Goal: Task Accomplishment & Management: Complete application form

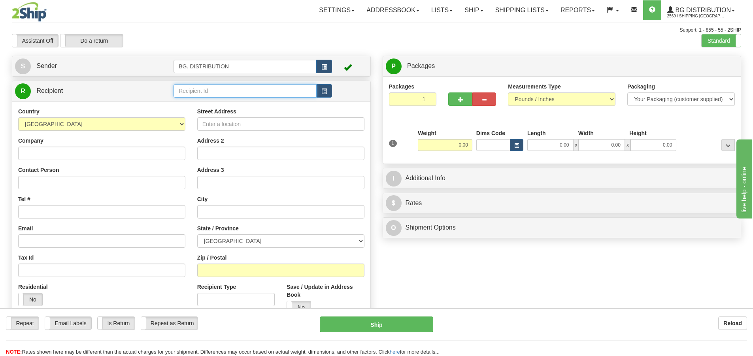
click at [191, 85] on input "text" at bounding box center [245, 90] width 143 height 13
type input "60751"
click button "Delete" at bounding box center [0, 0] width 0 height 0
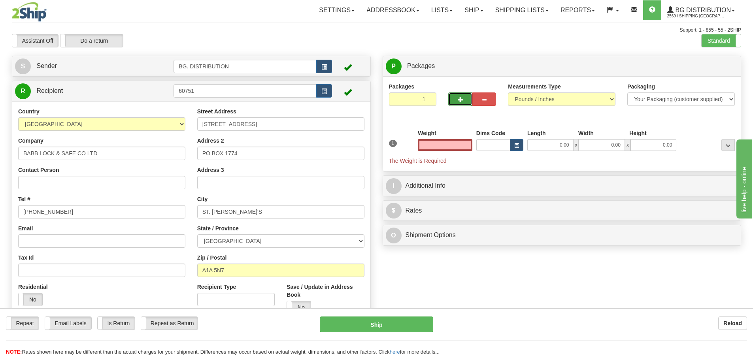
type input "0.00"
click at [459, 99] on span "button" at bounding box center [461, 99] width 6 height 5
click at [458, 100] on span "button" at bounding box center [461, 99] width 6 height 5
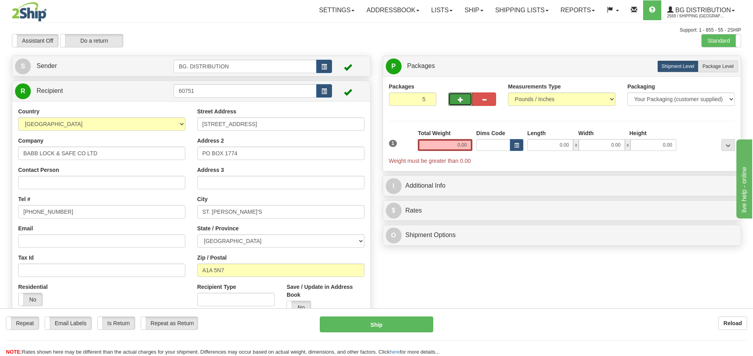
click at [458, 100] on span "button" at bounding box center [461, 99] width 6 height 5
type input "6"
click at [720, 68] on span "Package Level" at bounding box center [717, 67] width 31 height 6
radio input "true"
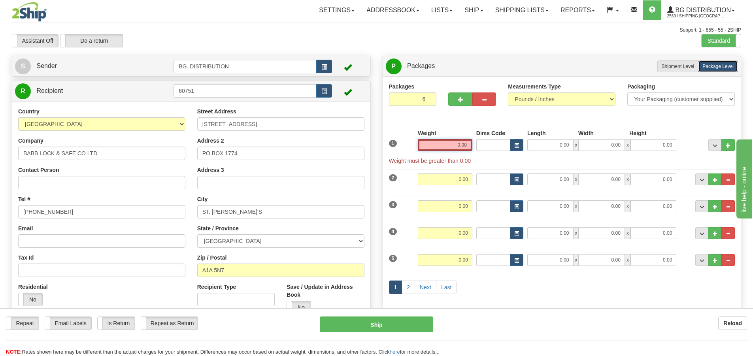
click at [455, 142] on input "0.00" at bounding box center [445, 145] width 55 height 12
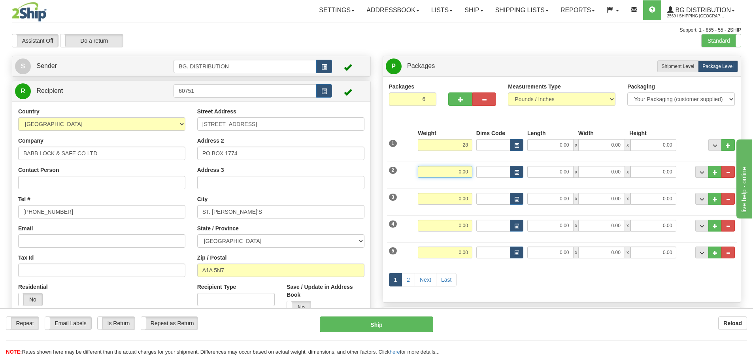
type input "28.00"
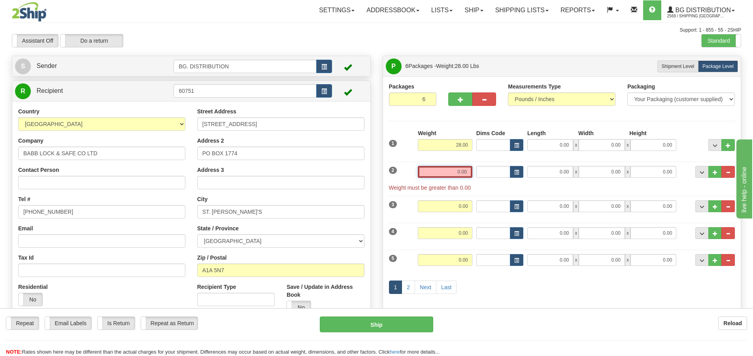
click at [452, 166] on input "0.00" at bounding box center [445, 172] width 55 height 12
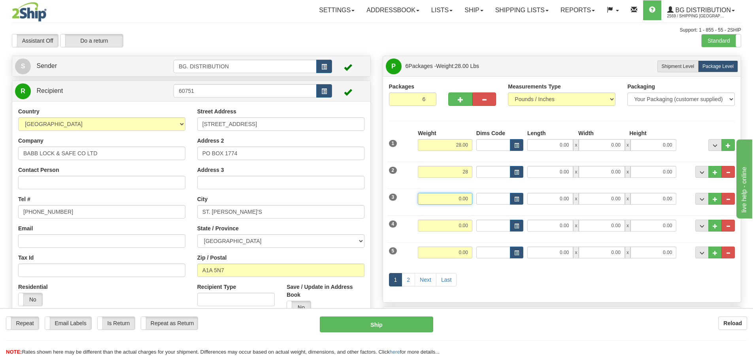
type input "28.00"
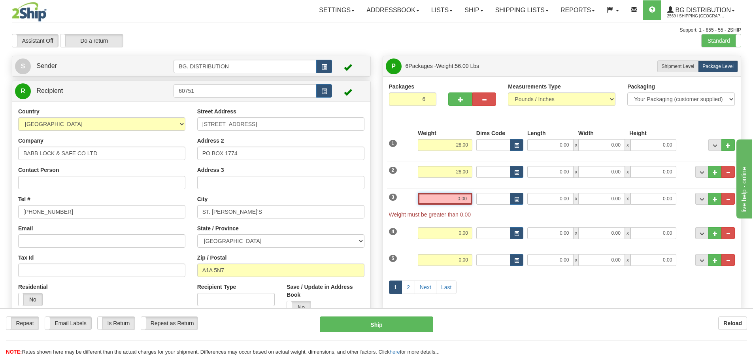
click at [456, 201] on input "0.00" at bounding box center [445, 199] width 55 height 12
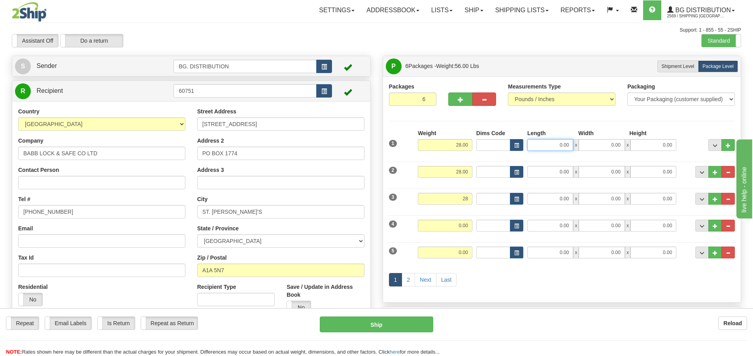
type input "28.00"
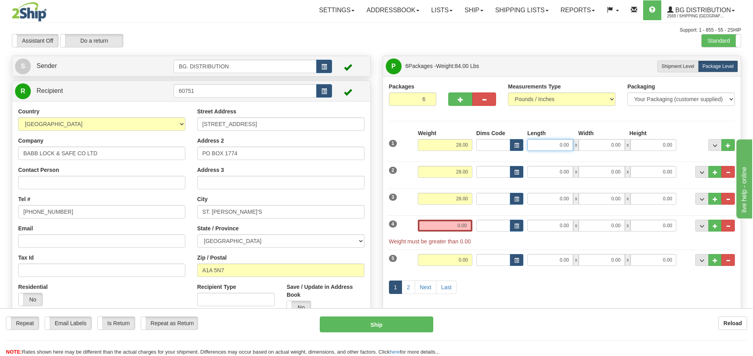
click at [559, 149] on input "0.00" at bounding box center [550, 145] width 46 height 12
type input "32.00"
type input "12.00"
type input "8.00"
click at [563, 175] on input "0.00" at bounding box center [550, 172] width 46 height 12
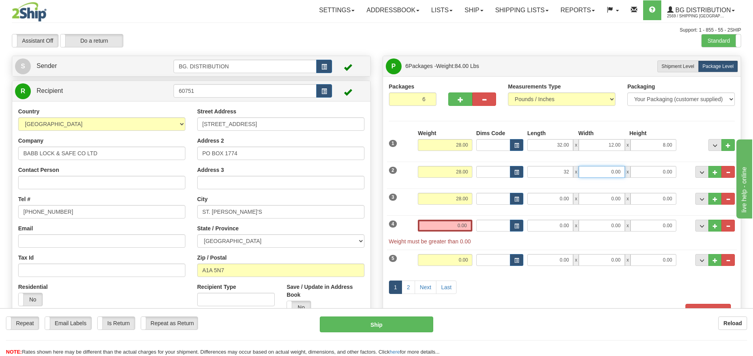
type input "32.00"
type input "12.00"
type input "8.00"
click at [565, 204] on input "0.00" at bounding box center [550, 199] width 46 height 12
type input "32.00"
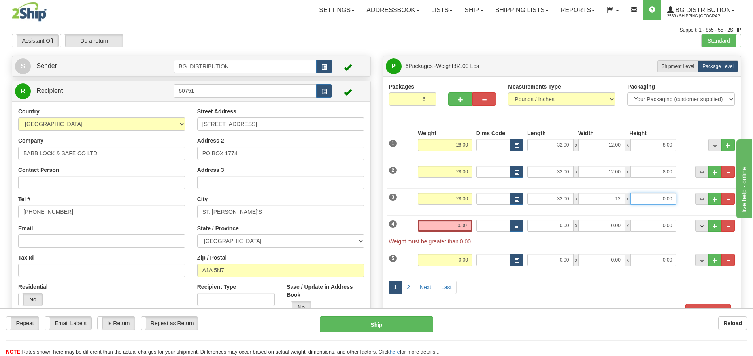
type input "12.00"
type input "8.00"
click at [459, 226] on input "0.00" at bounding box center [445, 226] width 55 height 12
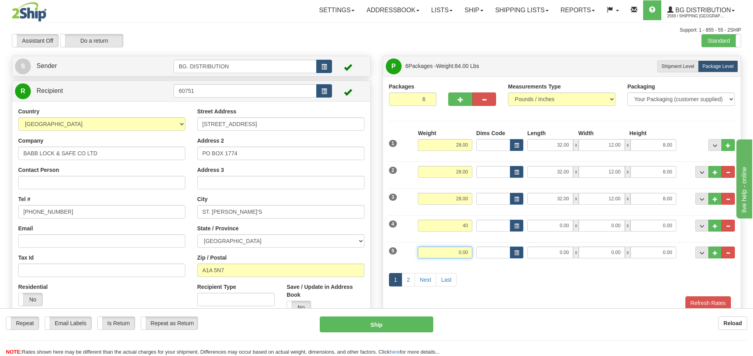
type input "40.00"
drag, startPoint x: 458, startPoint y: 253, endPoint x: 454, endPoint y: 250, distance: 4.6
click at [458, 252] on input "0.00" at bounding box center [445, 253] width 55 height 12
type input "40.00"
click at [545, 221] on input "0.00" at bounding box center [550, 226] width 46 height 12
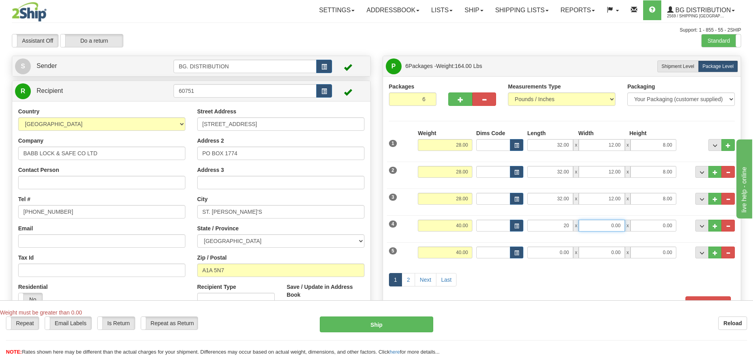
type input "20.00"
type input "15.00"
type input "8.00"
click at [561, 258] on input "0.00" at bounding box center [550, 253] width 46 height 12
type input "20.00"
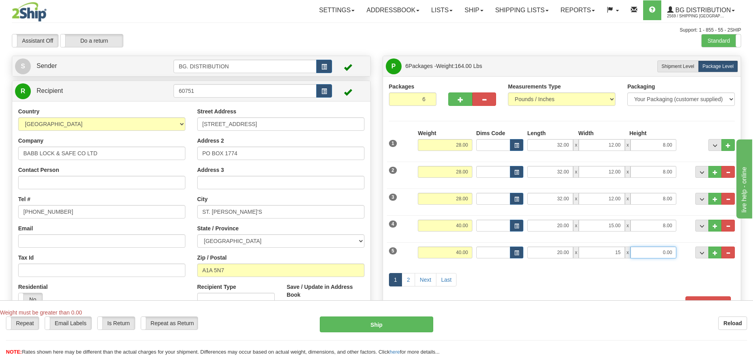
type input "15.00"
type input "8.00"
click at [408, 276] on link "2" at bounding box center [408, 279] width 13 height 13
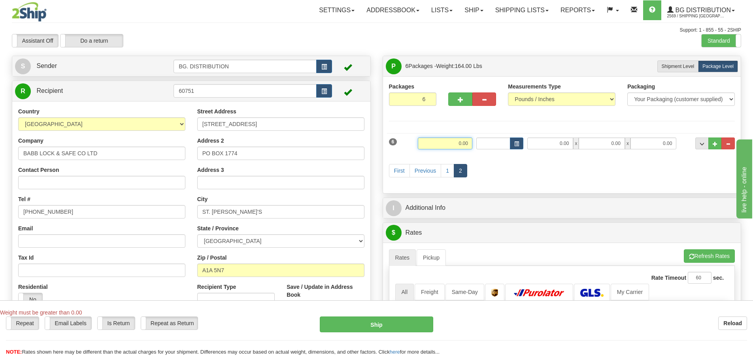
click at [466, 140] on input "0.00" at bounding box center [445, 144] width 55 height 12
type input "40.00"
click at [551, 143] on input "0.00" at bounding box center [550, 144] width 46 height 12
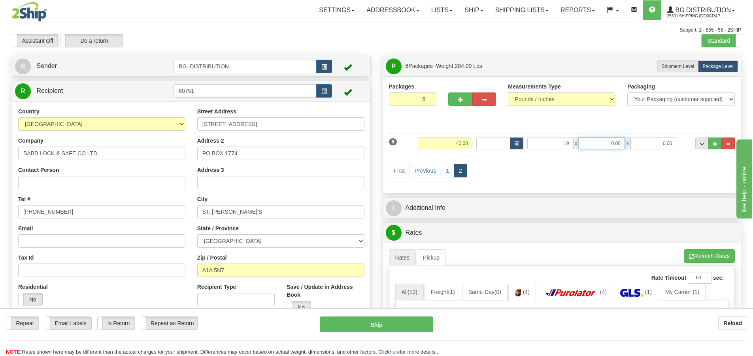
type input "19.00"
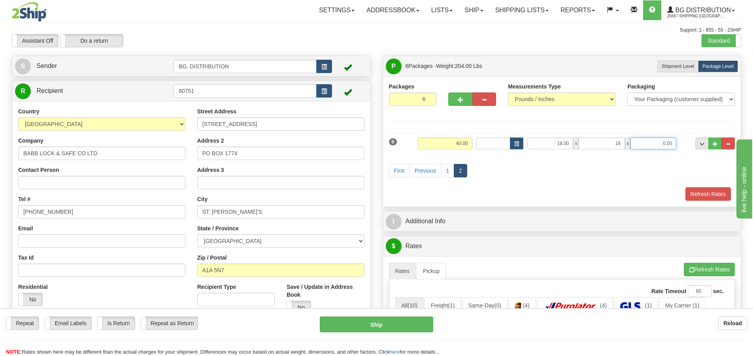
type input "18.00"
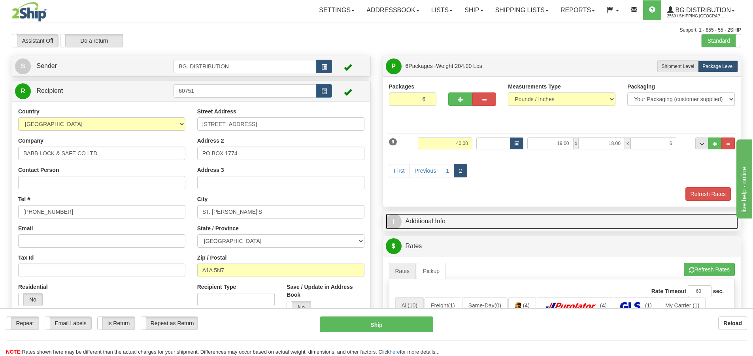
type input "6.00"
click at [396, 224] on span "I" at bounding box center [394, 222] width 16 height 16
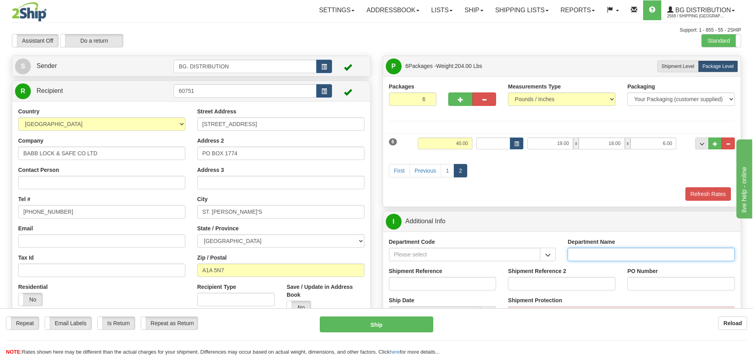
drag, startPoint x: 592, startPoint y: 254, endPoint x: 584, endPoint y: 251, distance: 8.4
click at [590, 253] on input "Department Name" at bounding box center [651, 254] width 167 height 13
type input "."
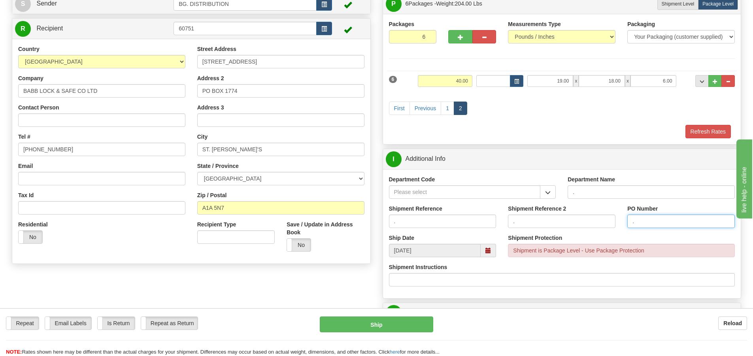
scroll to position [158, 0]
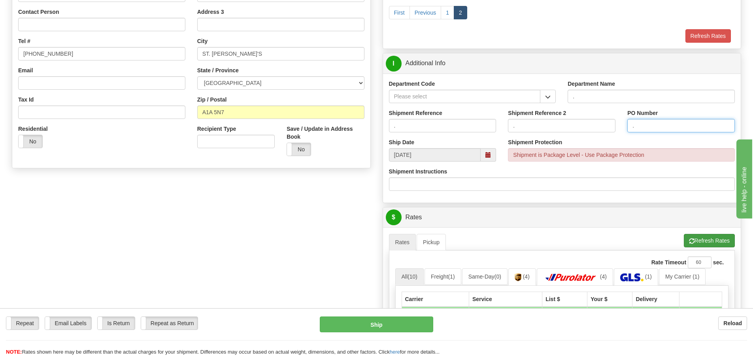
type input "."
click at [698, 236] on button "Refresh Rates" at bounding box center [709, 240] width 51 height 13
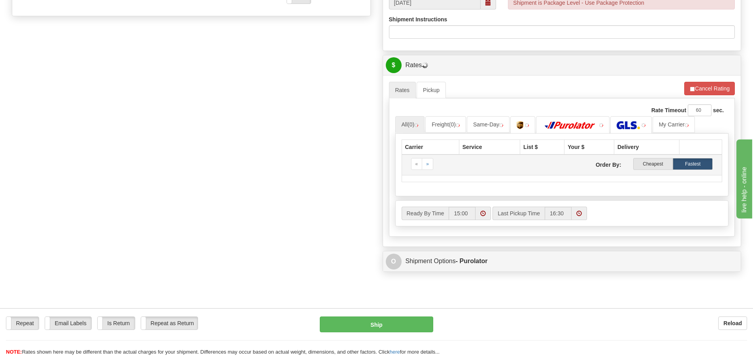
scroll to position [316, 0]
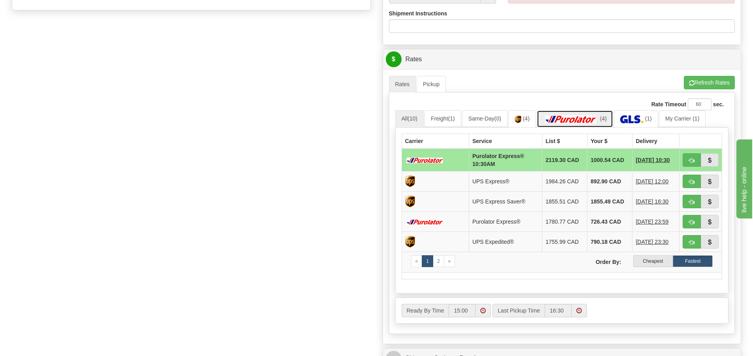
click at [579, 120] on img at bounding box center [570, 119] width 55 height 8
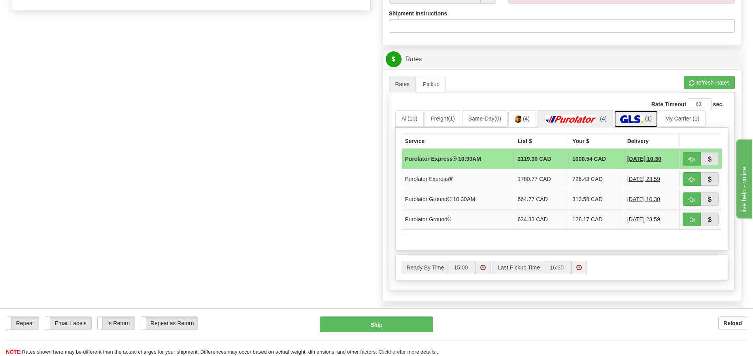
click at [635, 116] on img at bounding box center [631, 119] width 23 height 8
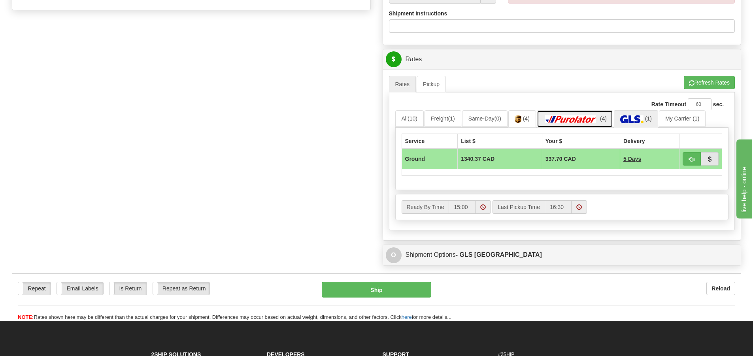
click at [573, 121] on img at bounding box center [570, 119] width 55 height 8
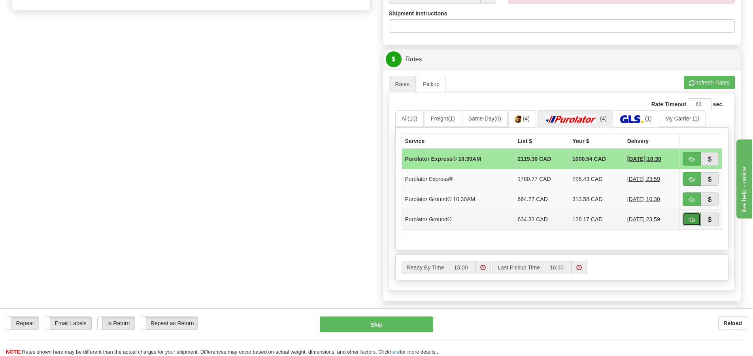
click at [691, 217] on span "button" at bounding box center [692, 219] width 6 height 5
type input "260"
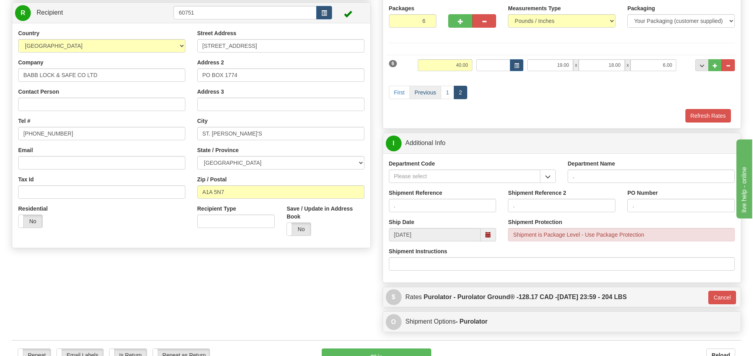
scroll to position [116, 0]
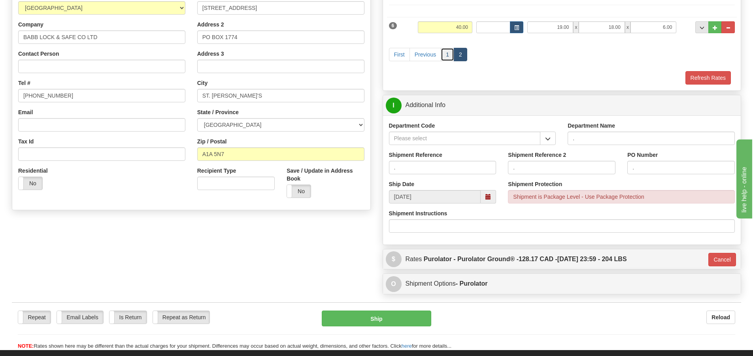
click at [451, 50] on link "1" at bounding box center [447, 54] width 13 height 13
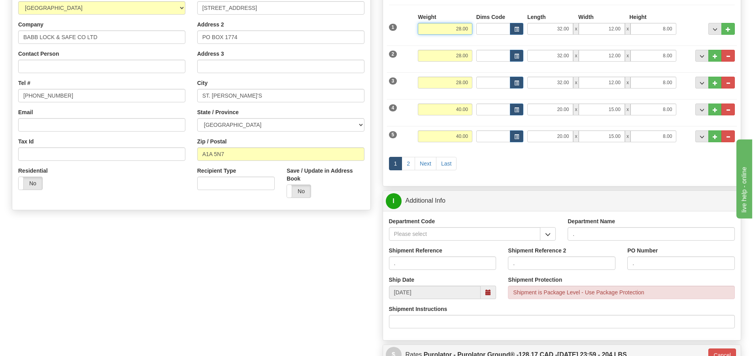
click at [459, 28] on input "28.00" at bounding box center [445, 29] width 55 height 12
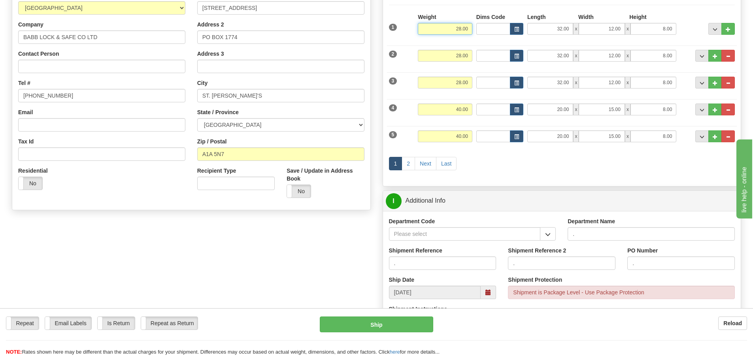
click at [460, 27] on input "28.00" at bounding box center [445, 29] width 55 height 12
type input "15.00"
type input "260"
click at [461, 55] on input "28.00" at bounding box center [445, 56] width 55 height 12
type input "15.00"
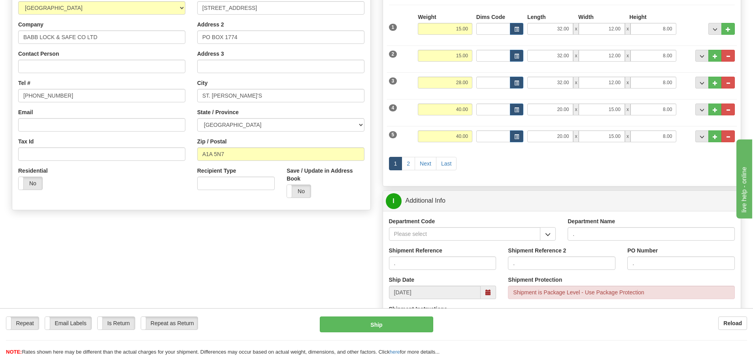
type input "260"
click at [462, 76] on div "3 Weight 28.00 Dims Code Length Width Height" at bounding box center [562, 81] width 350 height 26
click at [464, 79] on input "28.00" at bounding box center [445, 83] width 55 height 12
click at [462, 80] on input "28.00" at bounding box center [445, 83] width 55 height 12
click at [460, 80] on input "28.00" at bounding box center [445, 83] width 55 height 12
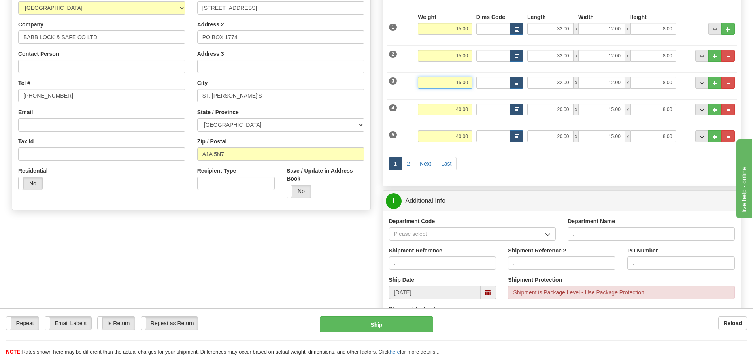
type input "15.00"
type input "260"
click at [561, 30] on input "32.00" at bounding box center [550, 29] width 46 height 12
type input "32.00"
type input "8.00"
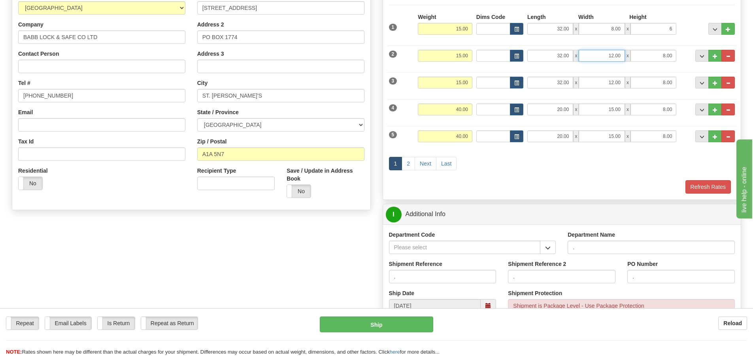
type input "6.00"
click at [612, 53] on input "12.00" at bounding box center [602, 56] width 46 height 12
click at [613, 53] on input "12.00" at bounding box center [602, 56] width 46 height 12
type input "8.00"
type input "6.00"
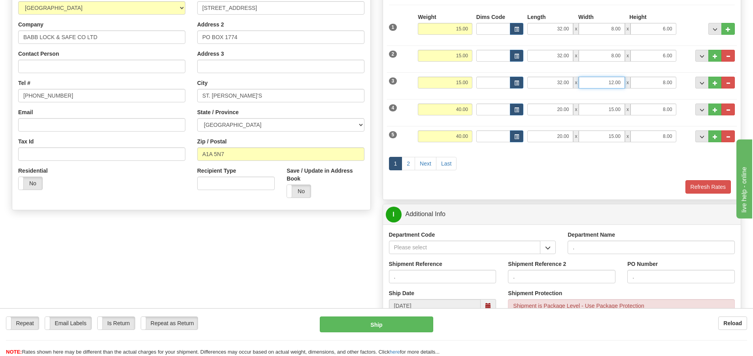
click at [613, 81] on input "12.00" at bounding box center [602, 83] width 46 height 12
type input "8.00"
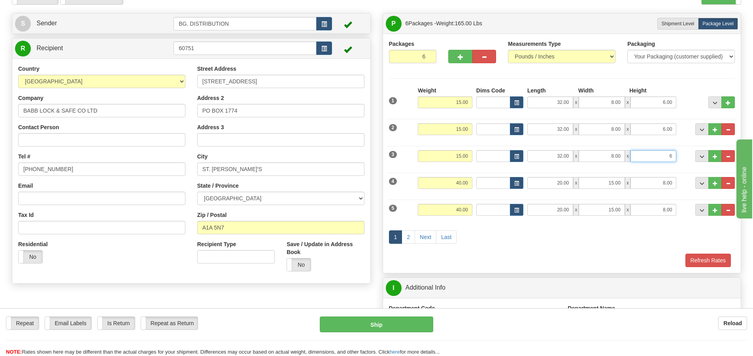
scroll to position [37, 0]
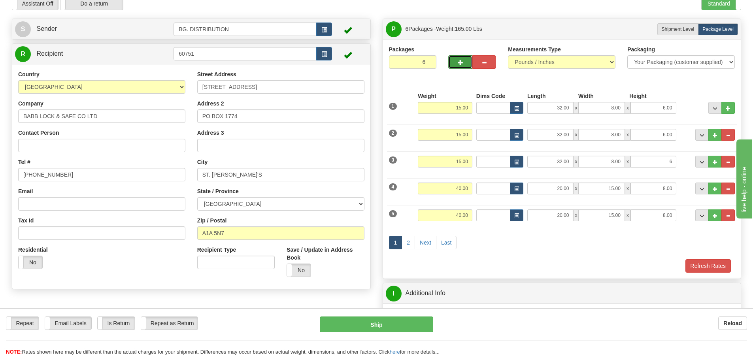
type input "6.00"
click at [458, 63] on span "button" at bounding box center [461, 62] width 6 height 5
type input "7"
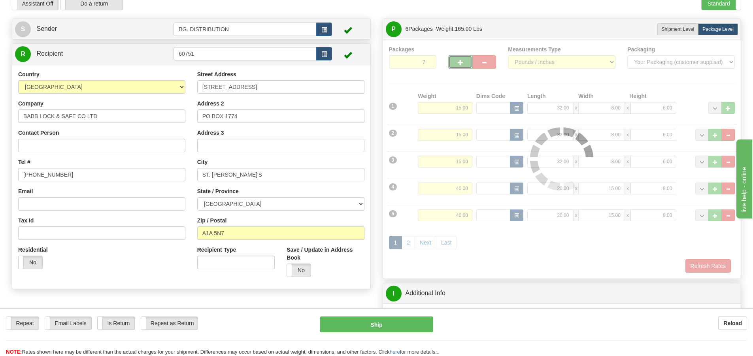
type input "260"
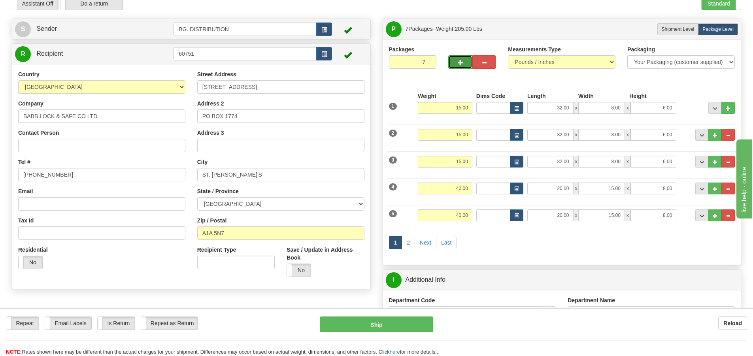
click at [458, 63] on span "button" at bounding box center [461, 62] width 6 height 5
type input "8"
type input "260"
click at [459, 63] on span "button" at bounding box center [461, 62] width 6 height 5
type input "9"
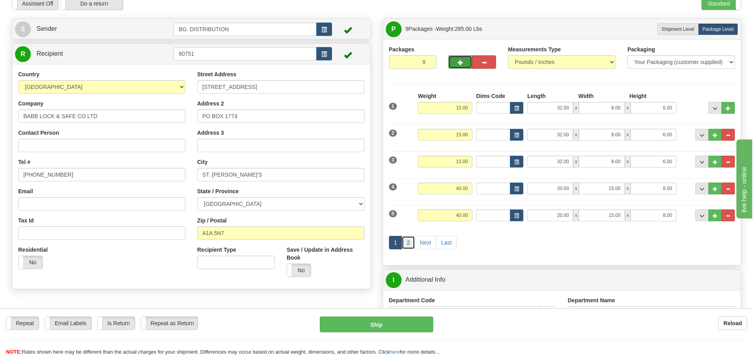
click at [406, 244] on link "2" at bounding box center [408, 242] width 13 height 13
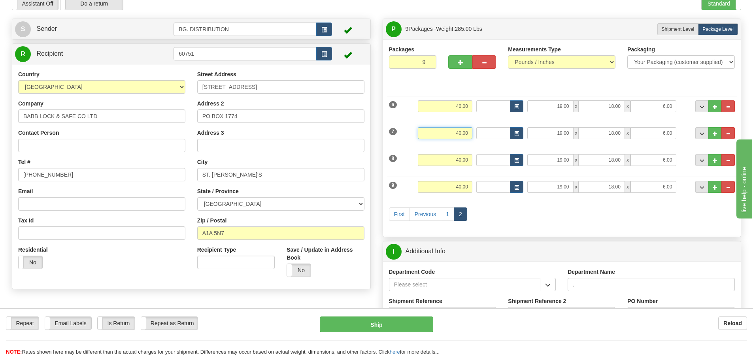
click at [459, 133] on input "40.00" at bounding box center [445, 133] width 55 height 12
drag, startPoint x: 461, startPoint y: 132, endPoint x: 455, endPoint y: 132, distance: 6.7
click at [455, 132] on input "40.00" at bounding box center [445, 133] width 55 height 12
type input "15.00"
type input "260"
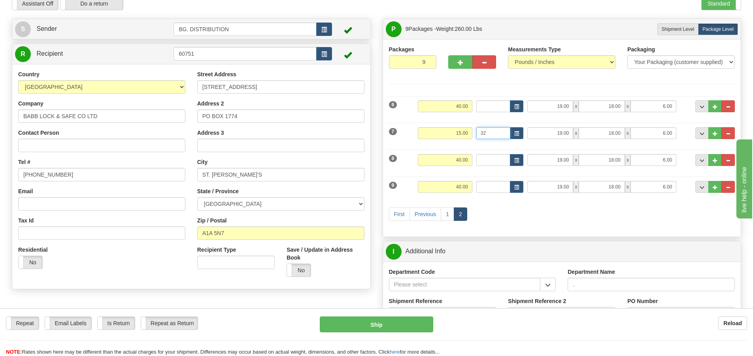
type input "3"
type input "32.00"
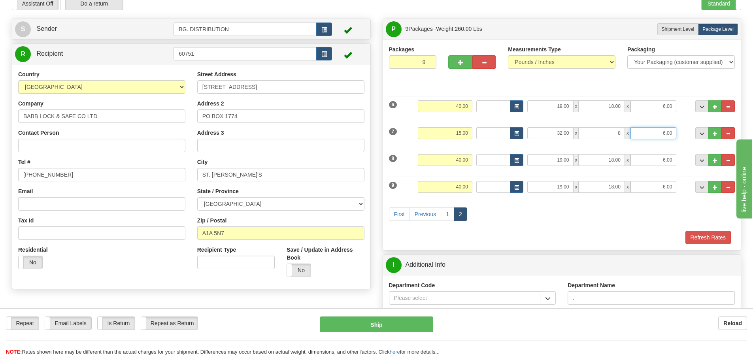
type input "8.00"
type input "6.00"
click at [461, 158] on input "40.00" at bounding box center [445, 160] width 55 height 12
type input "15.00"
type input "260"
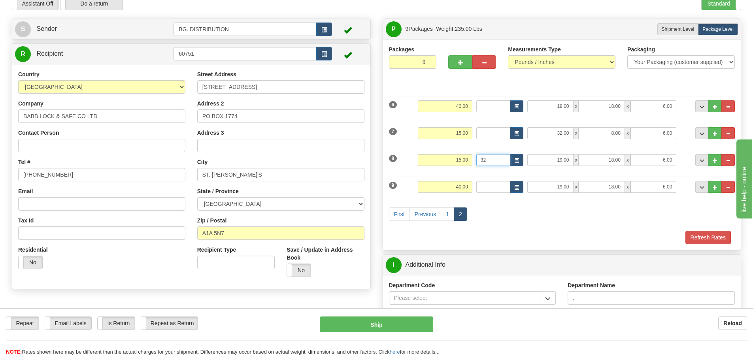
type input "3"
type input "32.00"
type input "8.00"
type input "6.00"
drag, startPoint x: 462, startPoint y: 186, endPoint x: 467, endPoint y: 184, distance: 5.8
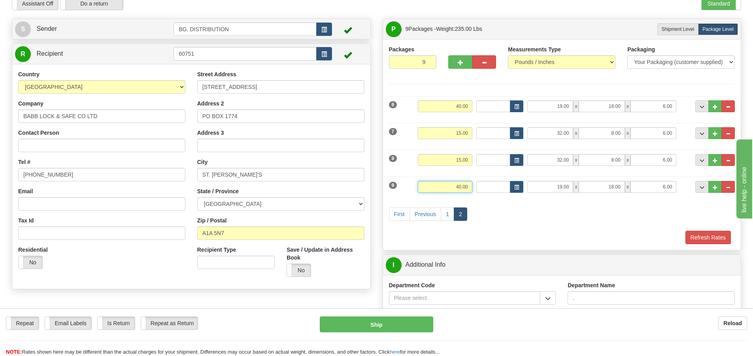
click at [461, 185] on input "40.00" at bounding box center [445, 187] width 55 height 12
type input "15.00"
type input "260"
type input "3"
type input "32.00"
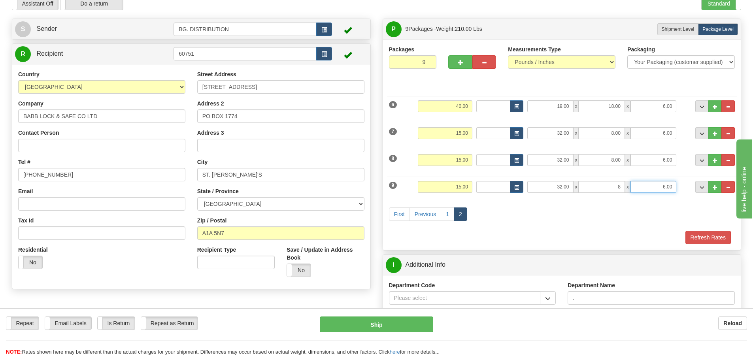
type input "8.00"
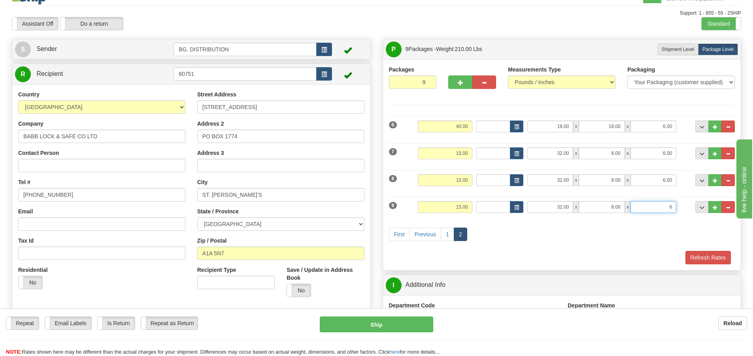
scroll to position [0, 0]
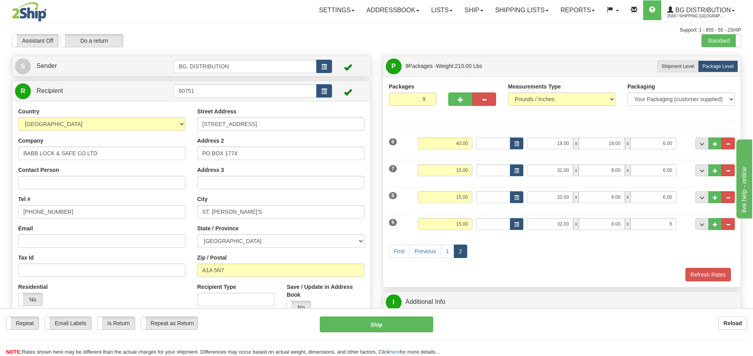
type input "6.00"
click at [635, 247] on div "First Previous 1 2" at bounding box center [562, 252] width 350 height 31
click at [708, 277] on button "Refresh Rates" at bounding box center [707, 274] width 45 height 13
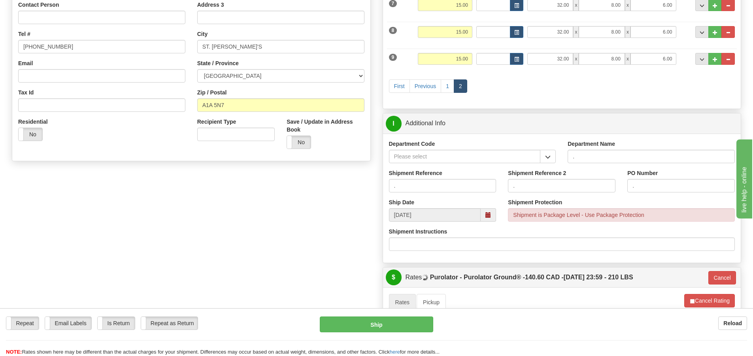
scroll to position [237, 0]
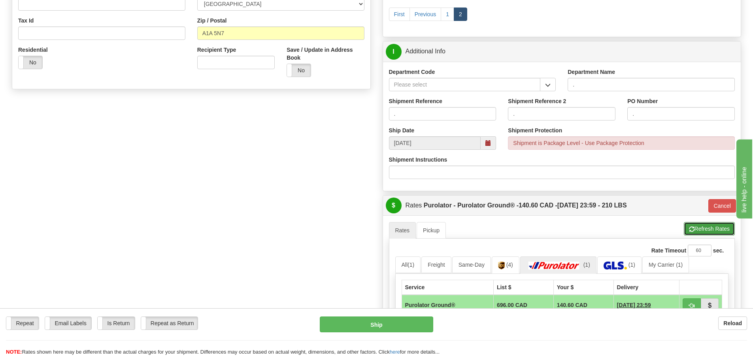
click at [704, 227] on button "Refresh Rates" at bounding box center [709, 228] width 51 height 13
click at [695, 228] on button "Refresh Rates" at bounding box center [709, 228] width 51 height 13
type input "260"
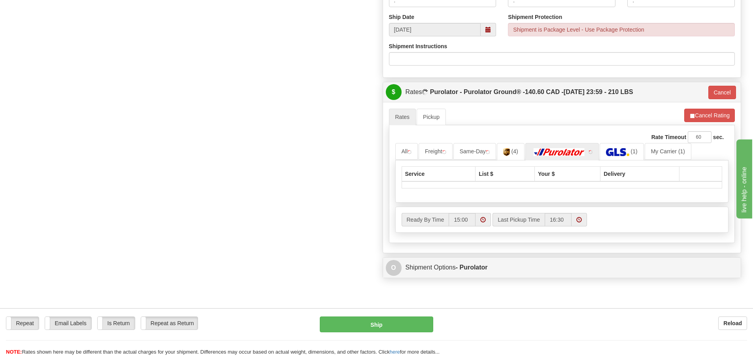
scroll to position [356, 0]
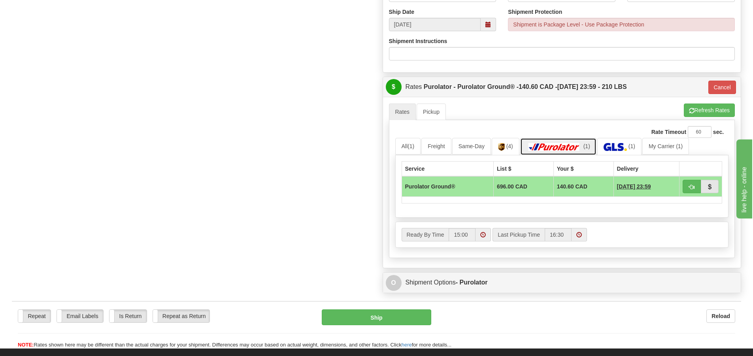
click at [572, 148] on img at bounding box center [554, 147] width 55 height 8
click at [607, 150] on img at bounding box center [615, 147] width 23 height 8
click at [553, 149] on img at bounding box center [554, 147] width 55 height 8
click at [691, 189] on span "button" at bounding box center [692, 187] width 6 height 5
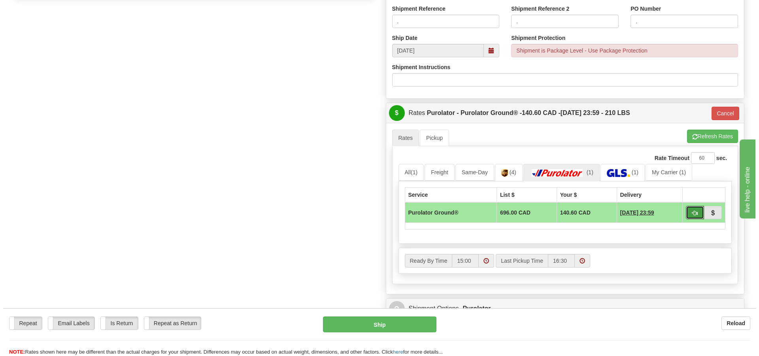
scroll to position [277, 0]
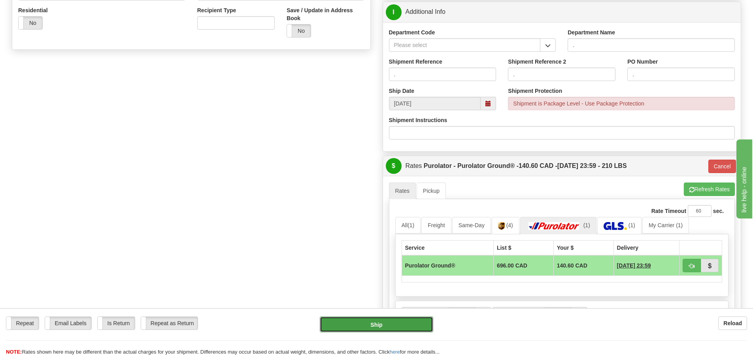
click at [379, 322] on button "Ship" at bounding box center [376, 325] width 113 height 16
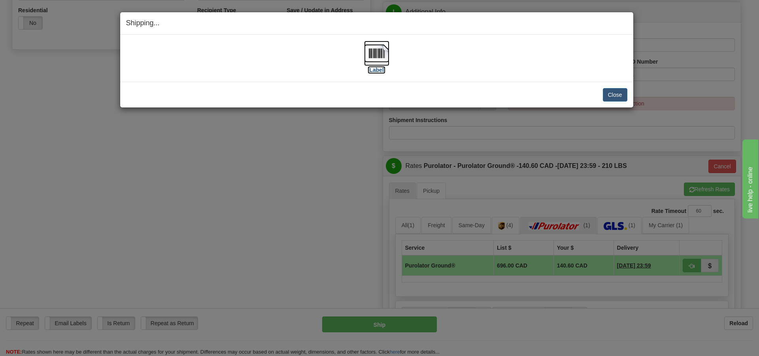
click at [371, 70] on label "[Label]" at bounding box center [377, 70] width 18 height 8
click at [614, 93] on button "Close" at bounding box center [615, 94] width 25 height 13
